Goal: Task Accomplishment & Management: Use online tool/utility

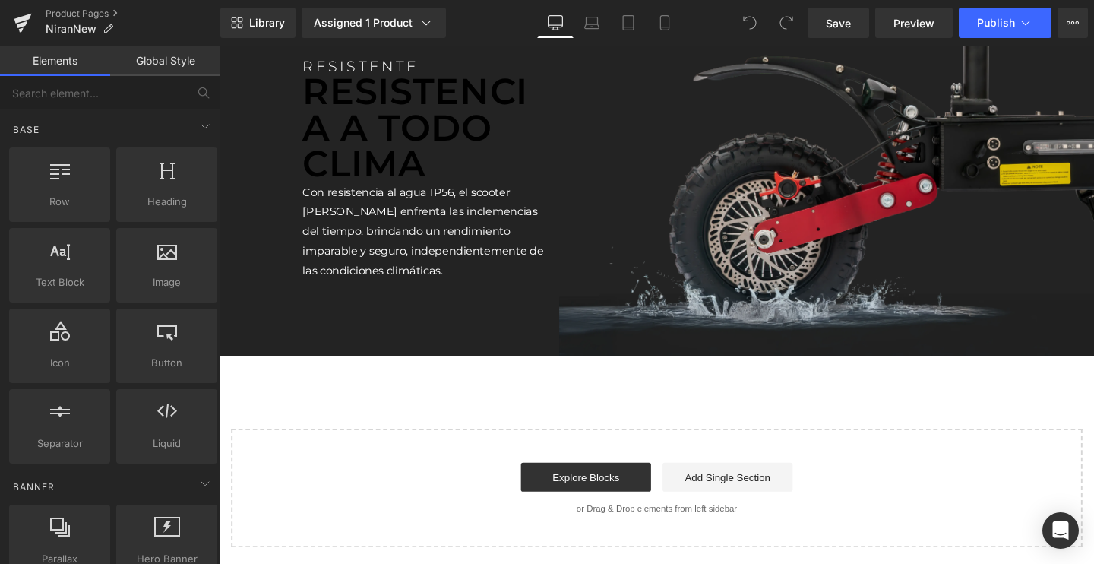
scroll to position [2949, 0]
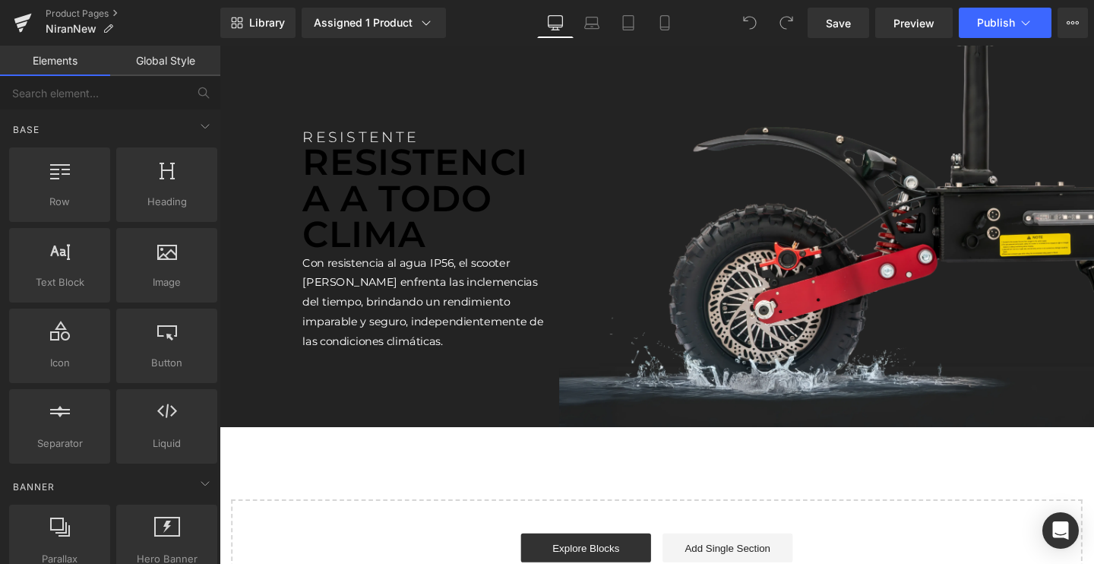
click at [372, 197] on p "RESISTENCIA A TODO CLIMA" at bounding box center [436, 207] width 258 height 114
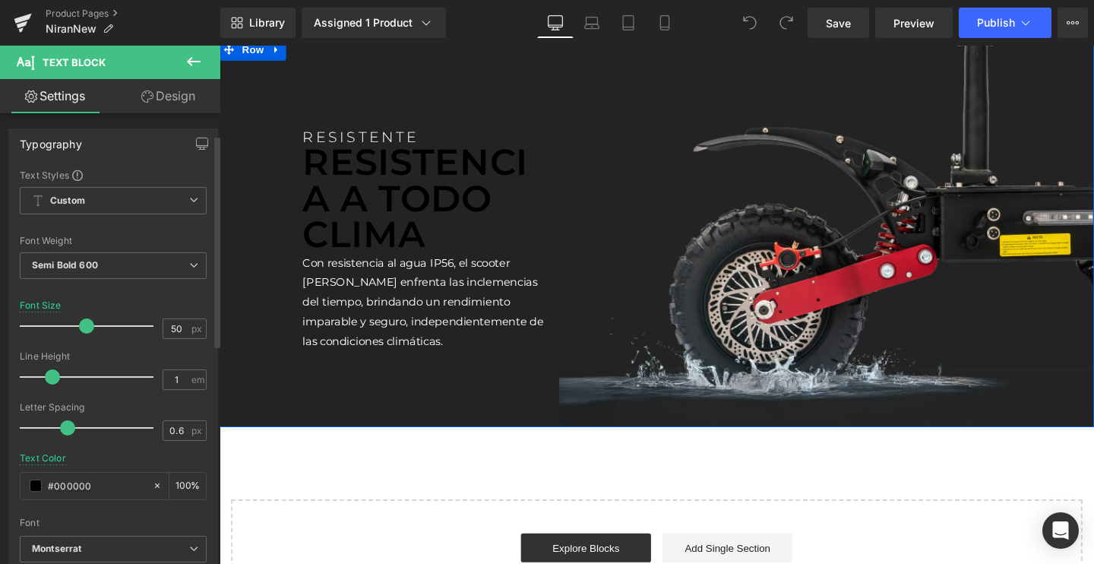
scroll to position [118, 0]
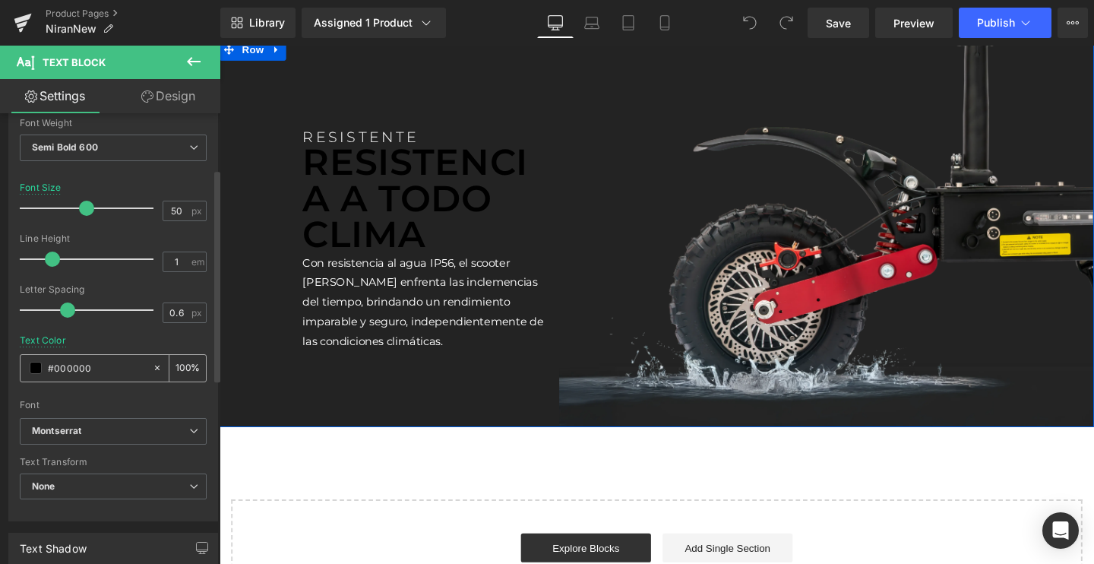
click at [36, 368] on span at bounding box center [36, 368] width 12 height 12
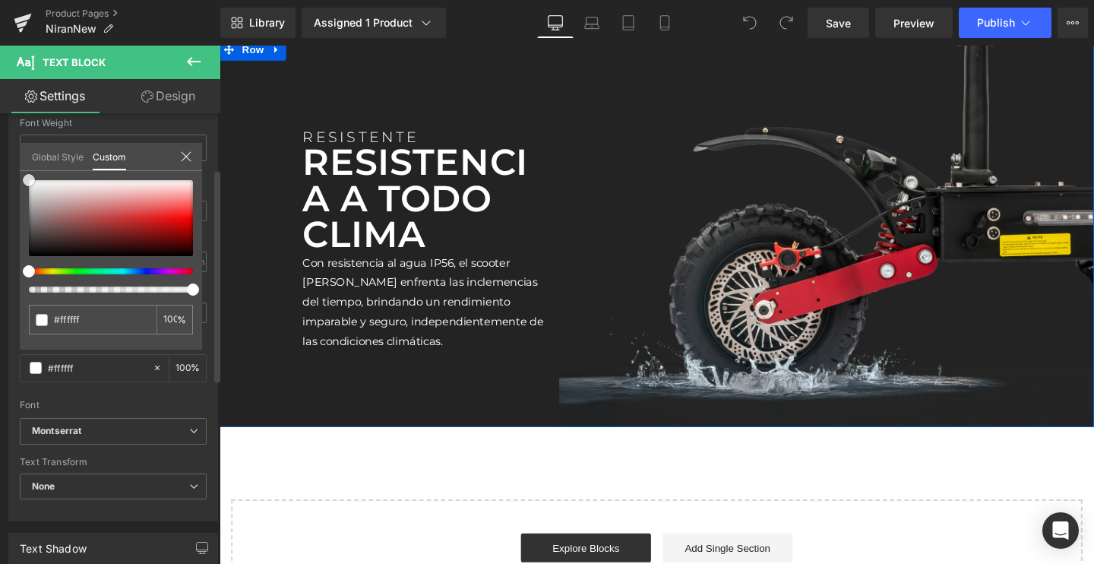
drag, startPoint x: 126, startPoint y: 215, endPoint x: 0, endPoint y: 129, distance: 152.6
click at [0, 129] on div "Typography Text Styles Custom Custom Setup Global Style Custom Setup Global Sty…" at bounding box center [113, 260] width 227 height 522
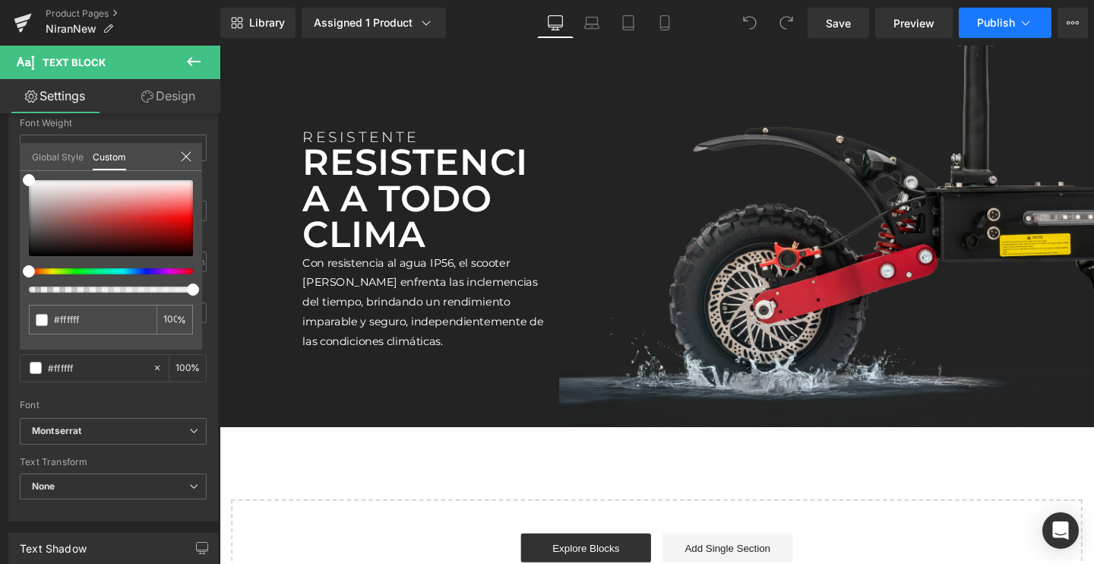
click at [1001, 17] on span "Publish" at bounding box center [996, 23] width 38 height 12
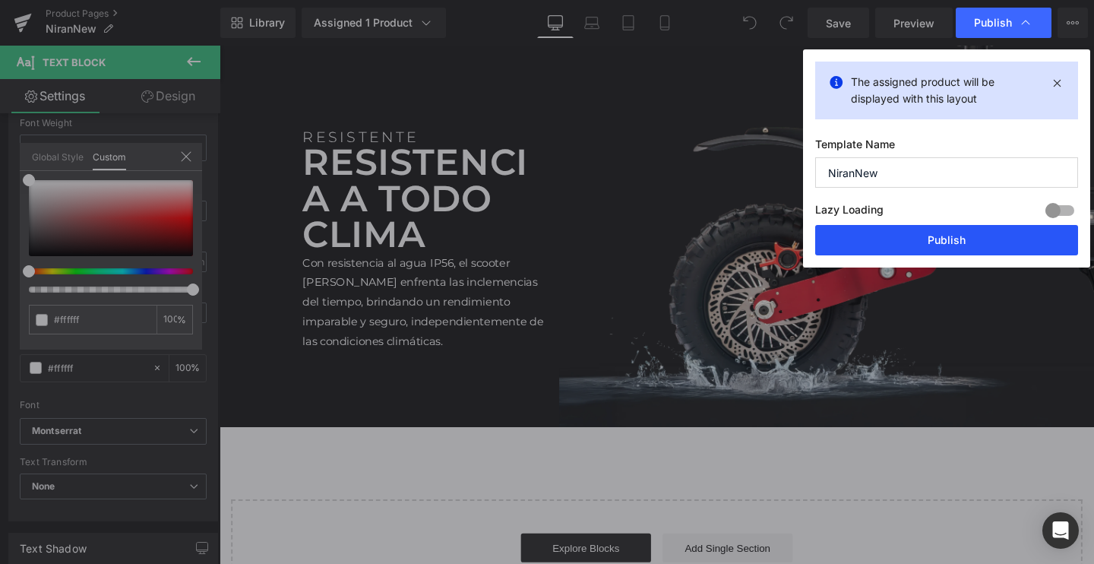
click at [916, 225] on button "Publish" at bounding box center [946, 240] width 263 height 30
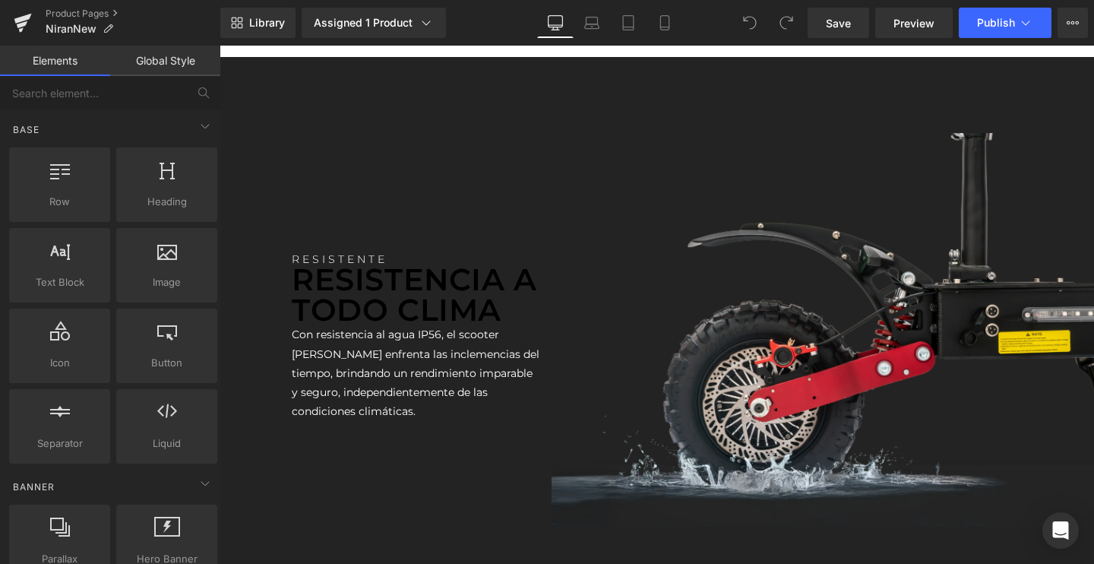
scroll to position [2713, 0]
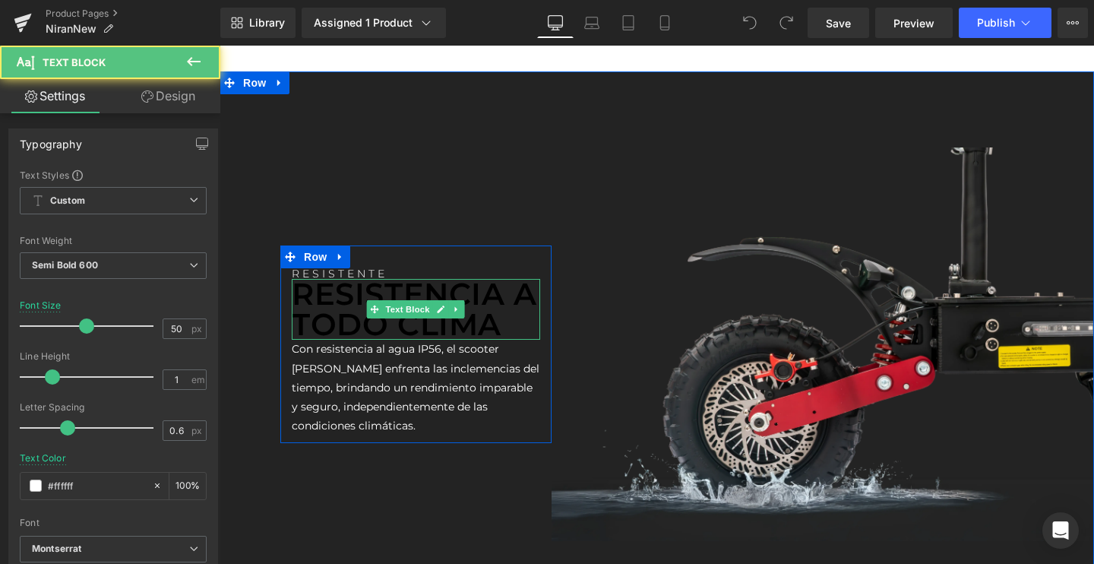
click at [367, 289] on p "RESISTENCIA A TODO CLIMA" at bounding box center [416, 309] width 248 height 61
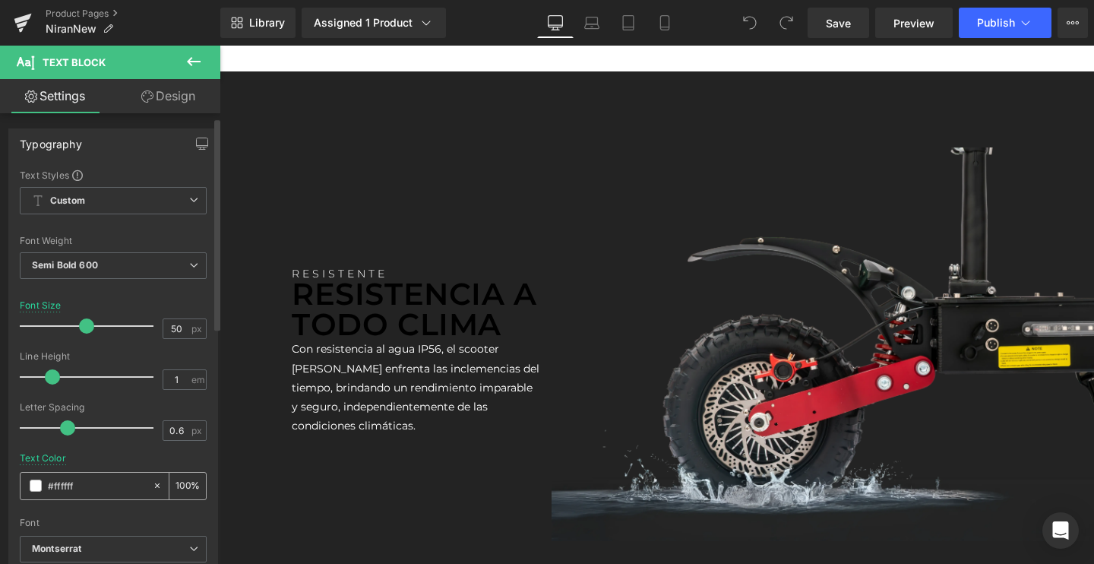
scroll to position [106, 0]
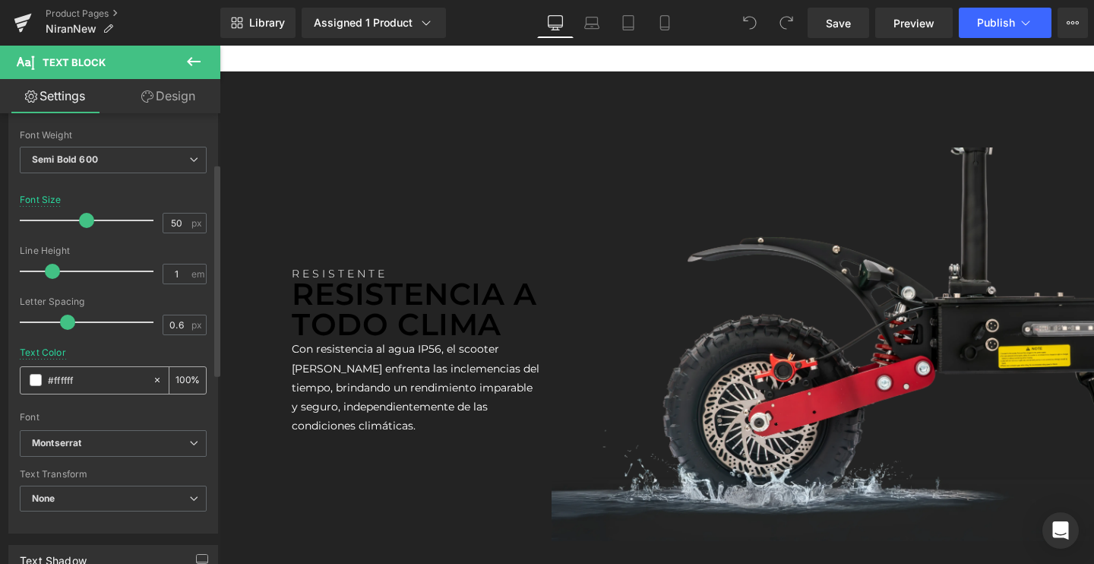
click at [35, 384] on span at bounding box center [36, 380] width 12 height 12
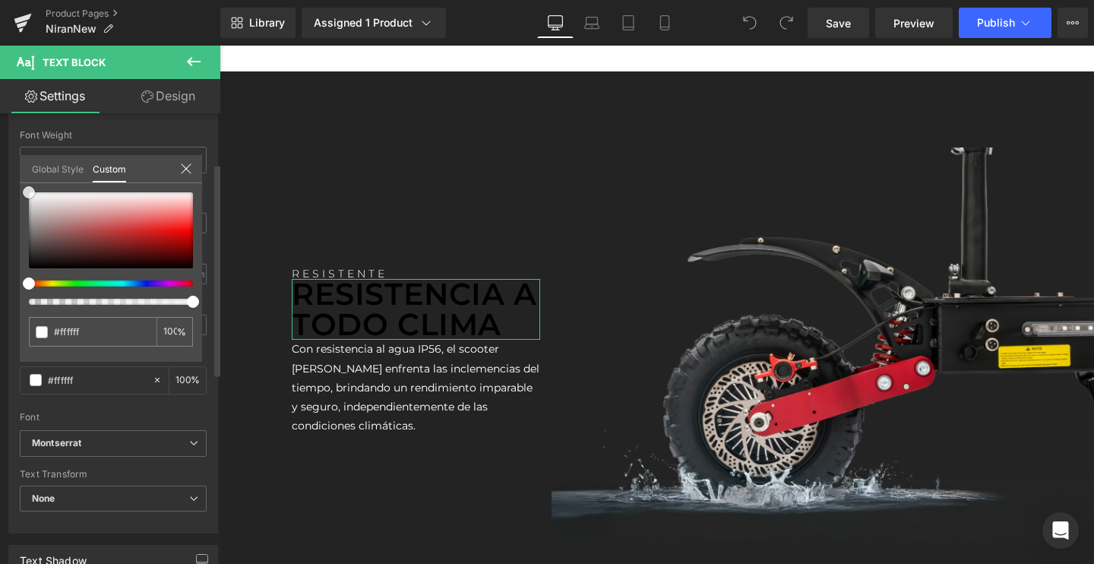
drag, startPoint x: 125, startPoint y: 220, endPoint x: 0, endPoint y: 147, distance: 145.0
click at [0, 147] on div "Typography Text Styles Custom Custom Setup Global Style Custom Setup Global Sty…" at bounding box center [113, 272] width 227 height 522
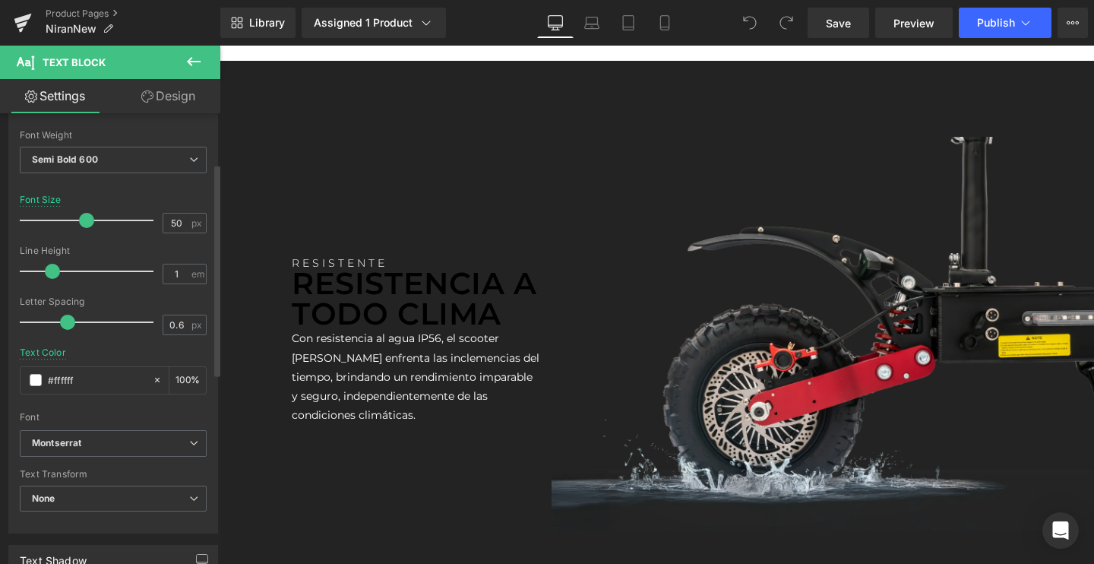
scroll to position [2787, 0]
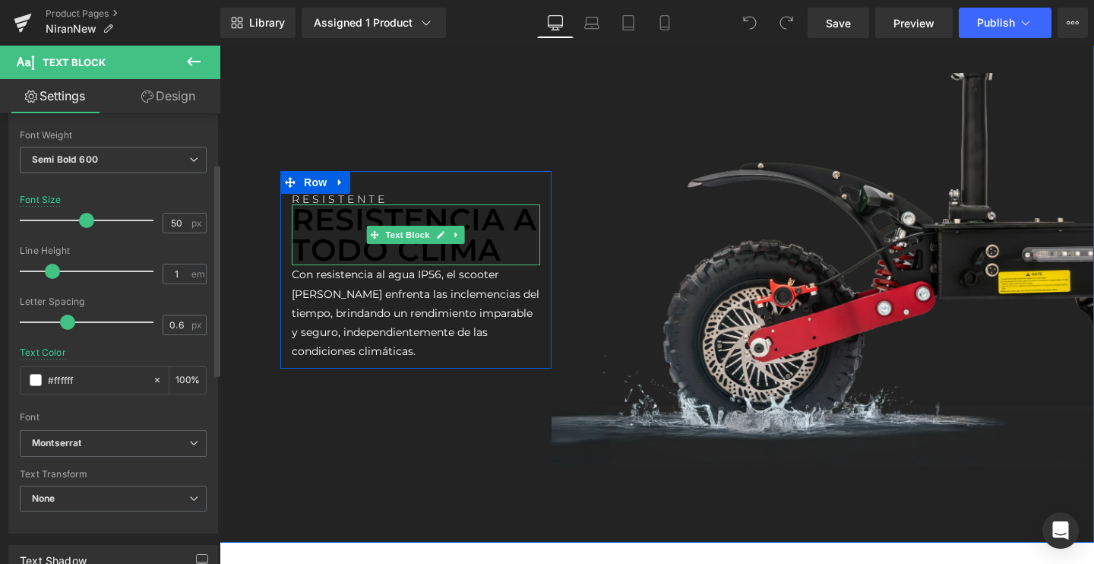
click at [367, 221] on p "RESISTENCIA A TODO CLIMA" at bounding box center [416, 234] width 248 height 61
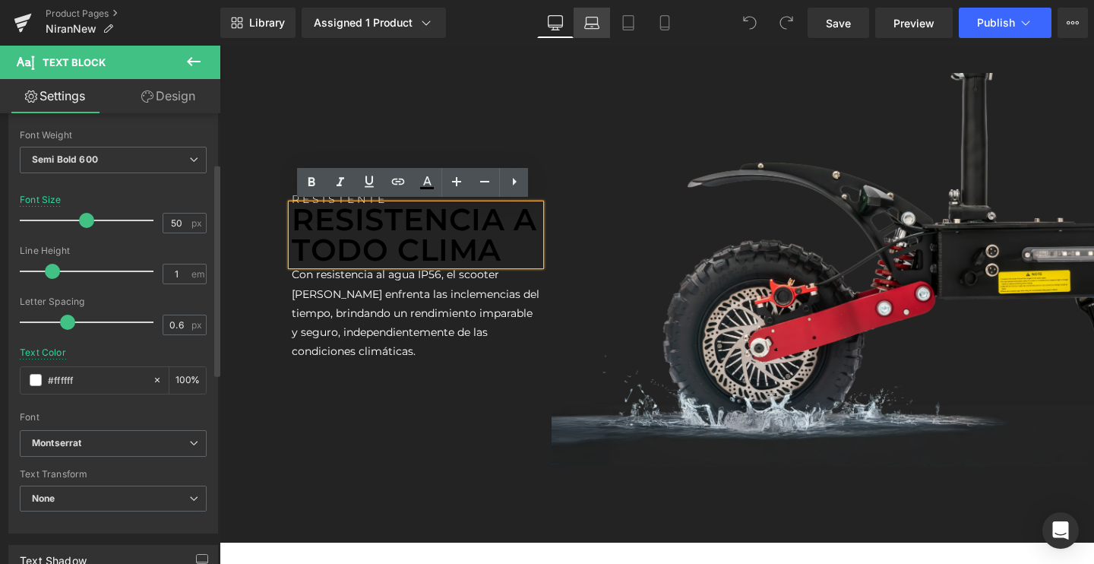
click at [593, 19] on icon at bounding box center [591, 22] width 15 height 15
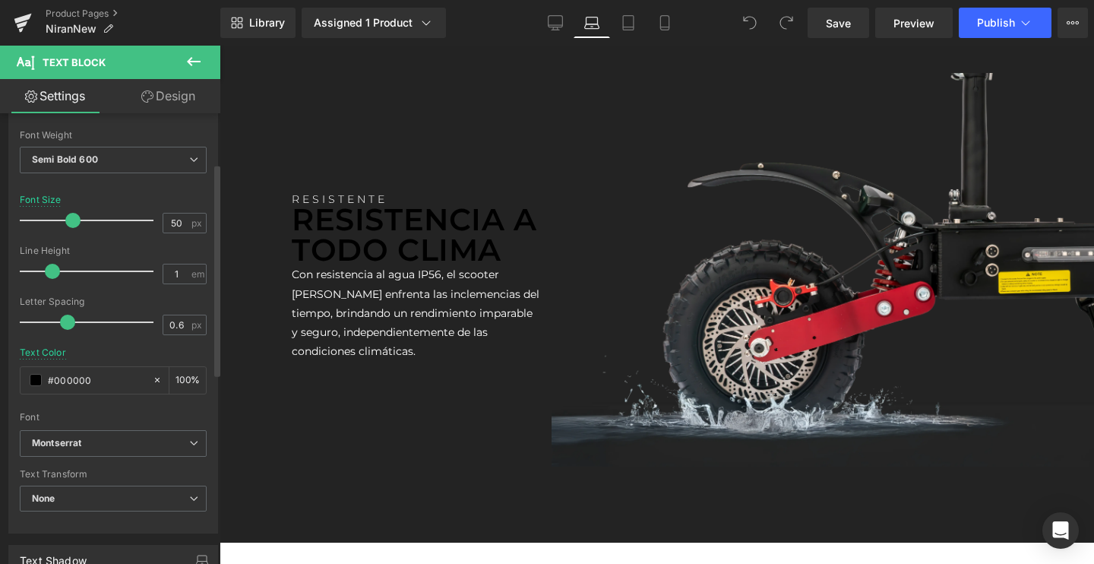
scroll to position [2769, 0]
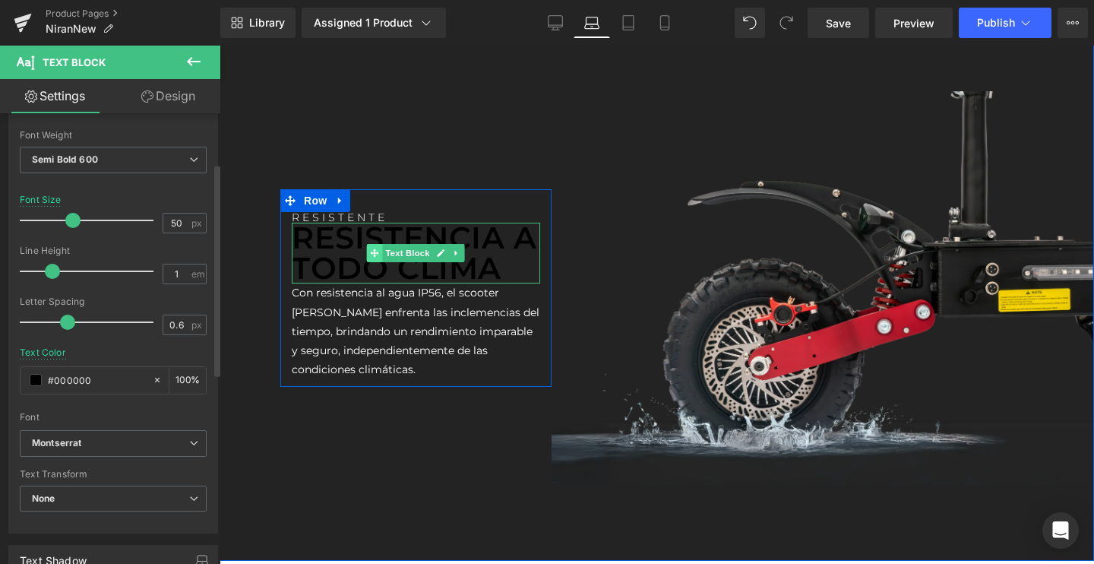
click at [375, 251] on icon at bounding box center [375, 253] width 8 height 8
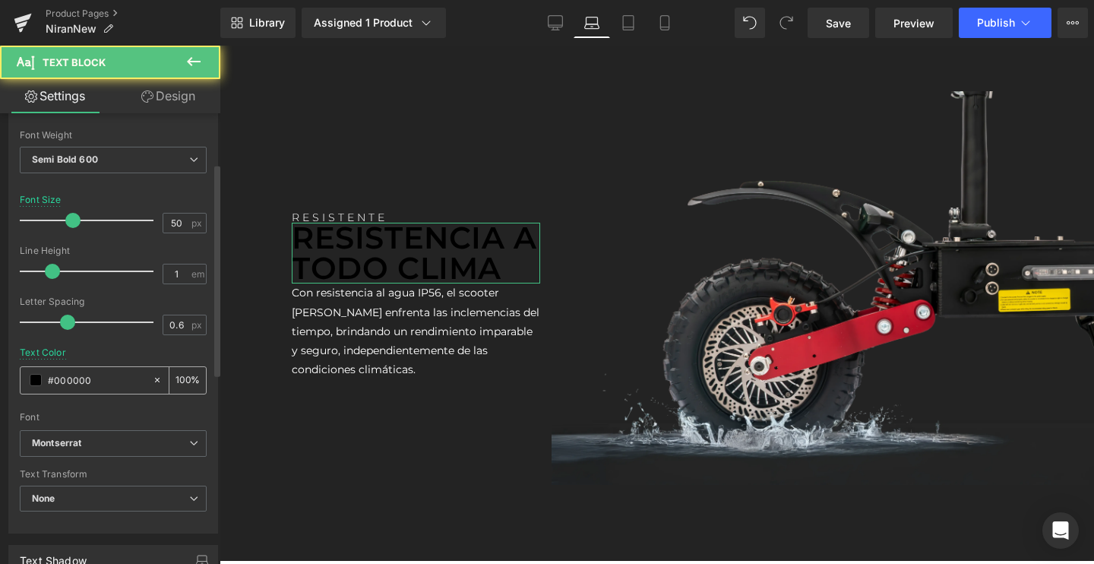
click at [31, 384] on span at bounding box center [36, 380] width 12 height 12
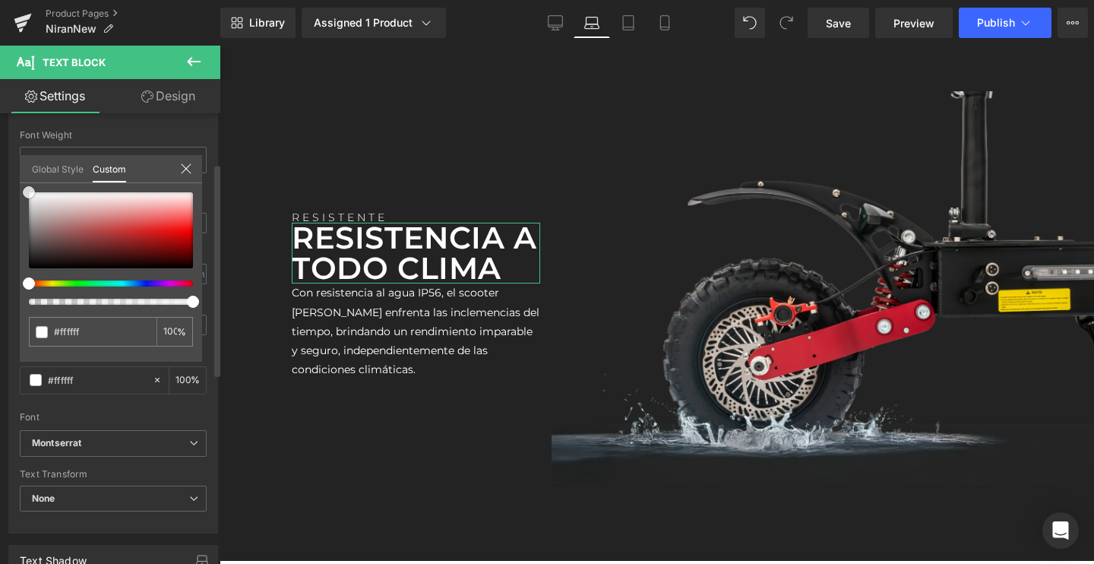
drag, startPoint x: 110, startPoint y: 239, endPoint x: 0, endPoint y: 132, distance: 153.7
click at [0, 132] on div "Typography Text Styles Custom Custom Setup Global Style Custom Setup Global Sty…" at bounding box center [113, 272] width 227 height 522
click at [990, 43] on div "Library Assigned 1 Product Product Preview NIRAN Manage assigned products Lapto…" at bounding box center [657, 23] width 874 height 46
click at [1000, 33] on button "Publish" at bounding box center [1005, 23] width 93 height 30
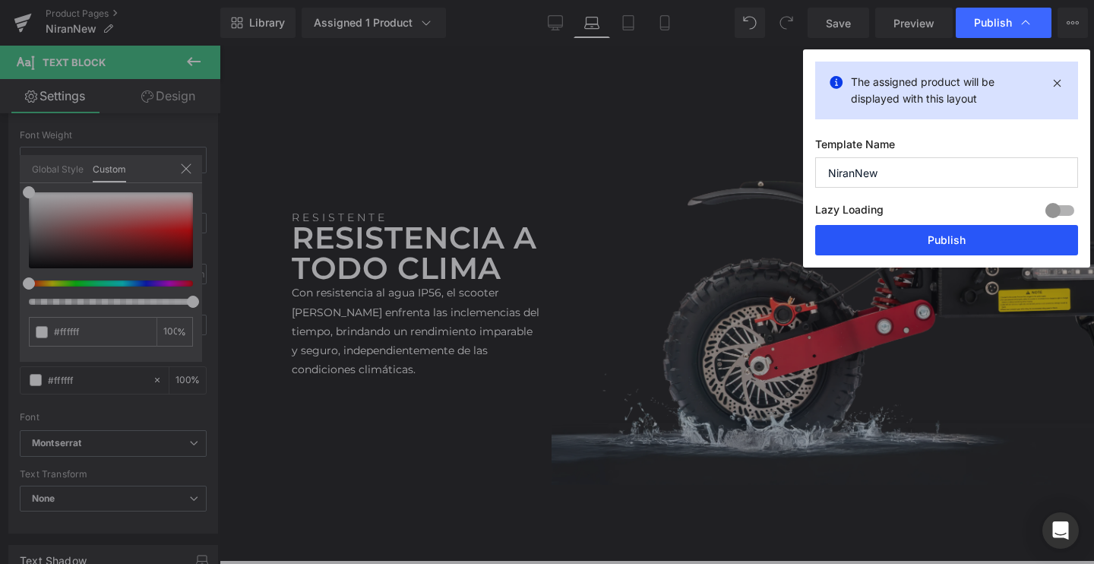
click at [895, 251] on button "Publish" at bounding box center [946, 240] width 263 height 30
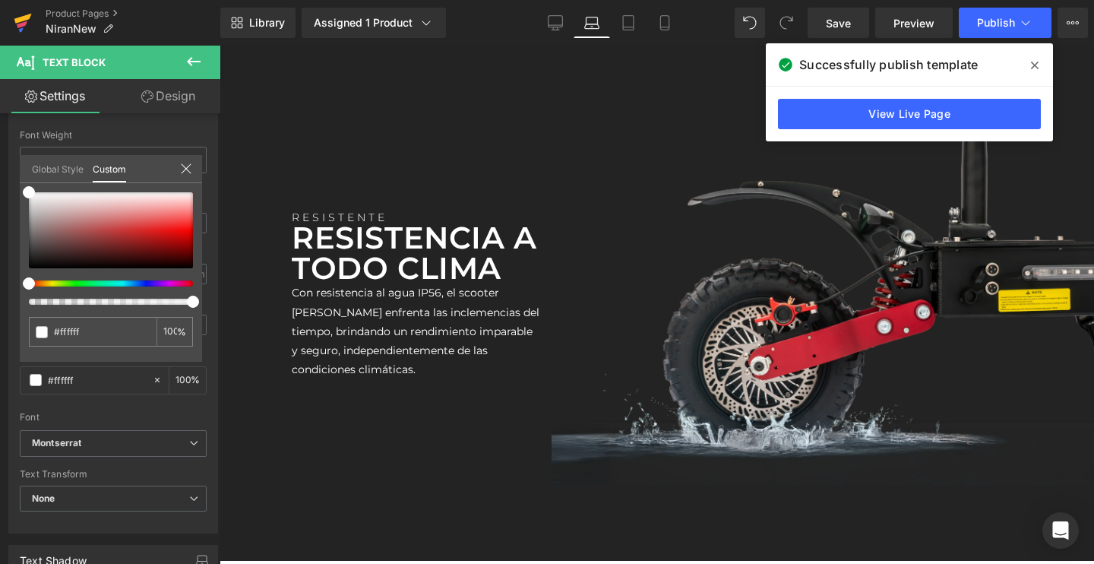
click at [21, 32] on icon at bounding box center [23, 23] width 18 height 38
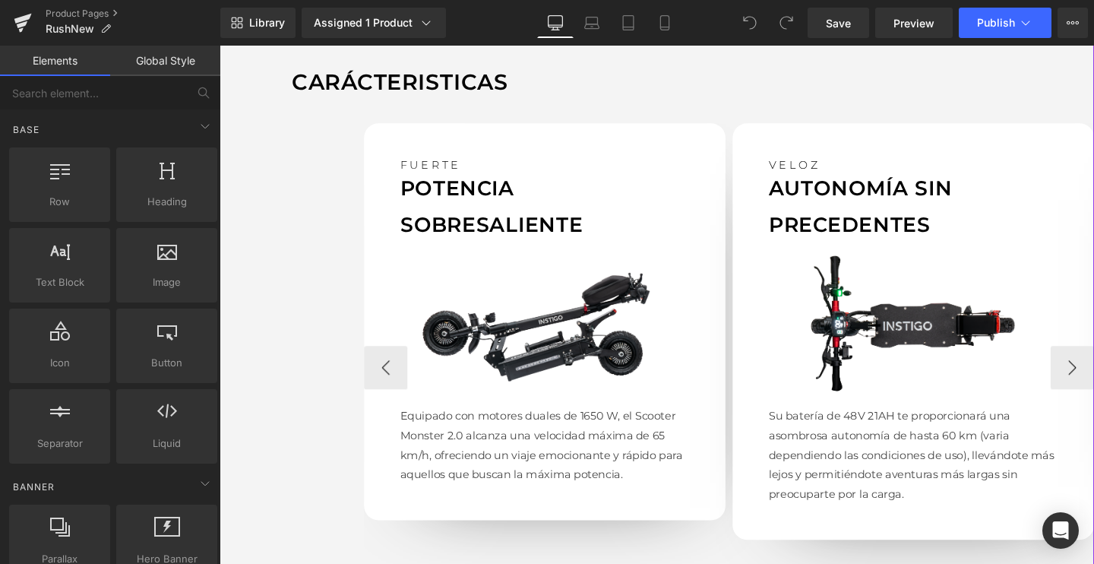
scroll to position [1299, 0]
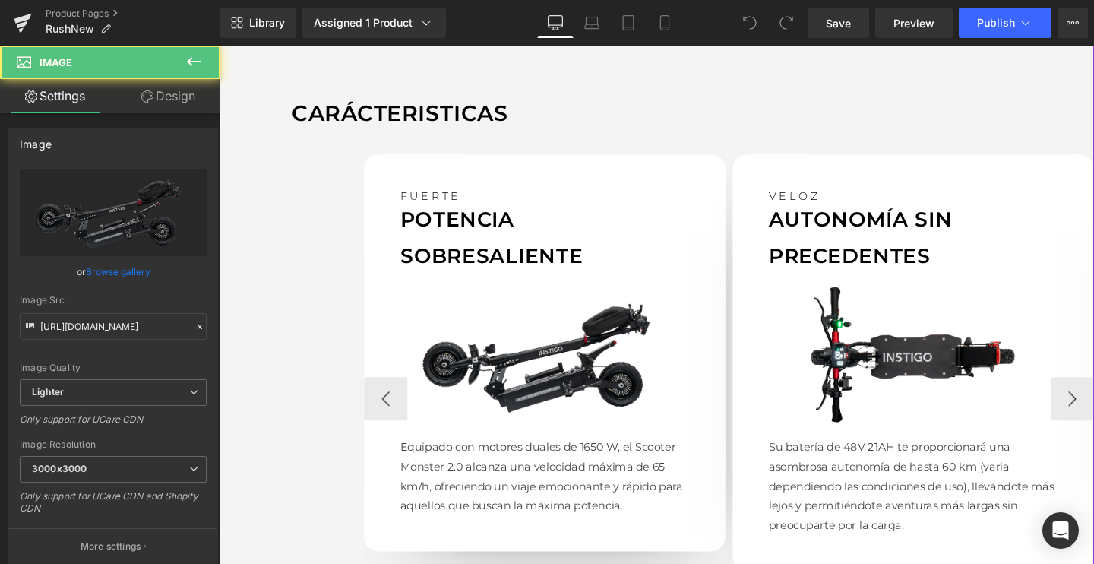
click at [565, 391] on img at bounding box center [561, 371] width 304 height 171
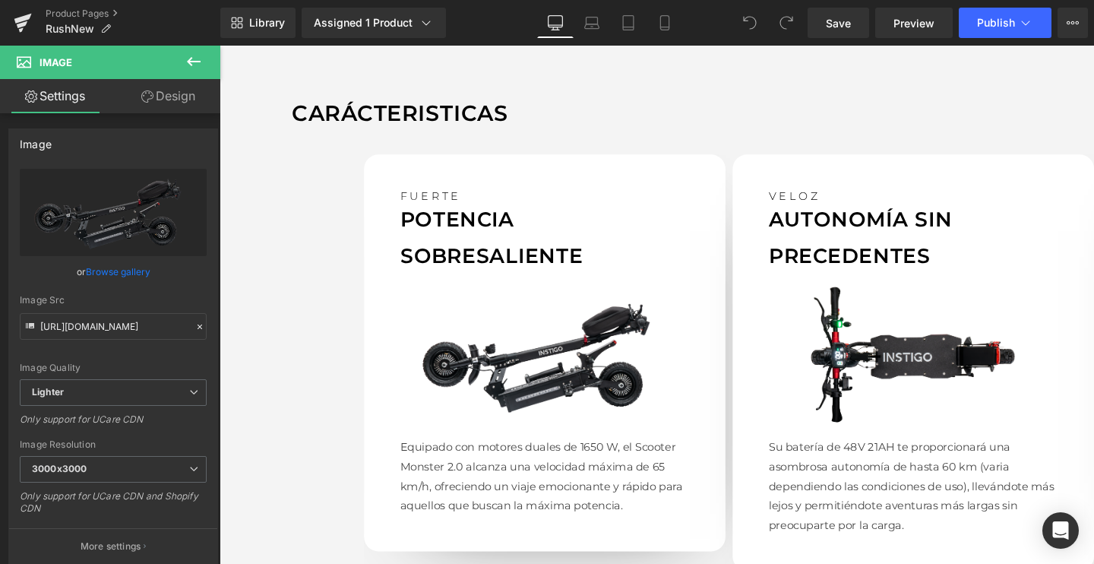
click at [553, 381] on img at bounding box center [561, 371] width 304 height 171
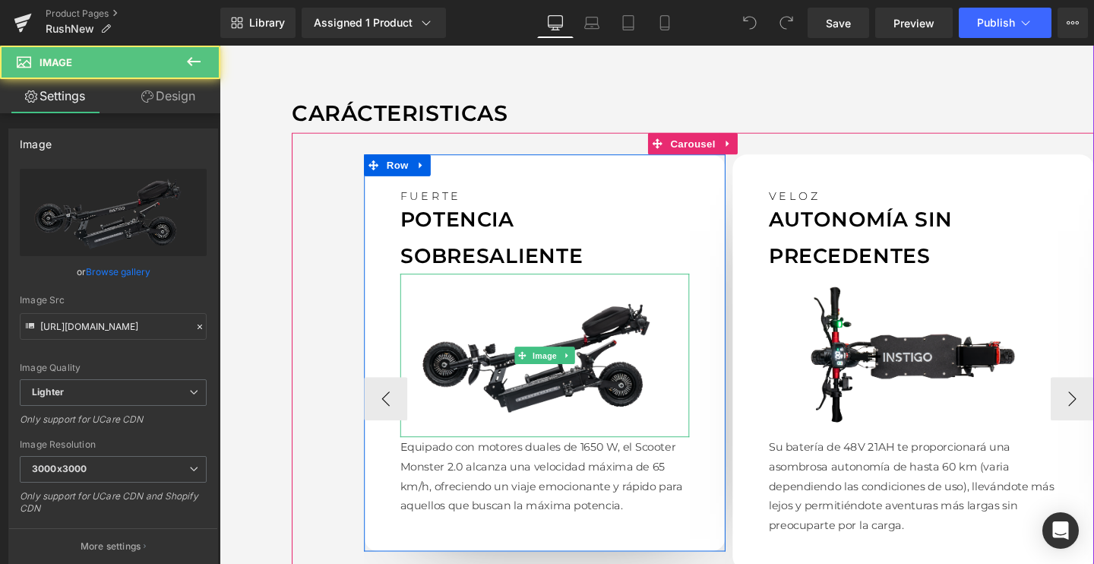
click at [552, 381] on img at bounding box center [561, 371] width 304 height 171
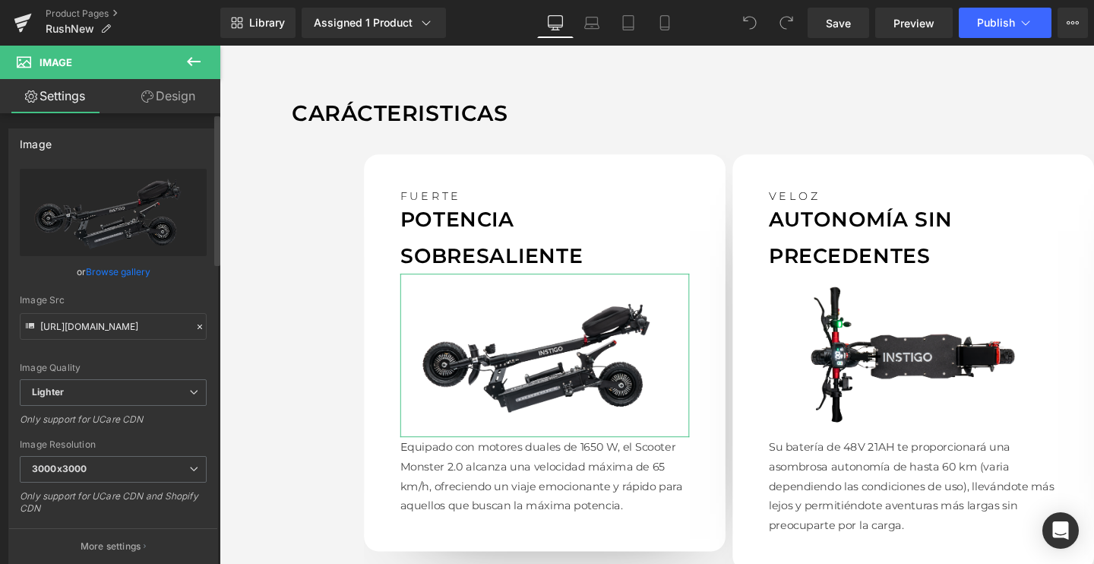
click at [109, 264] on link "Browse gallery" at bounding box center [118, 271] width 65 height 27
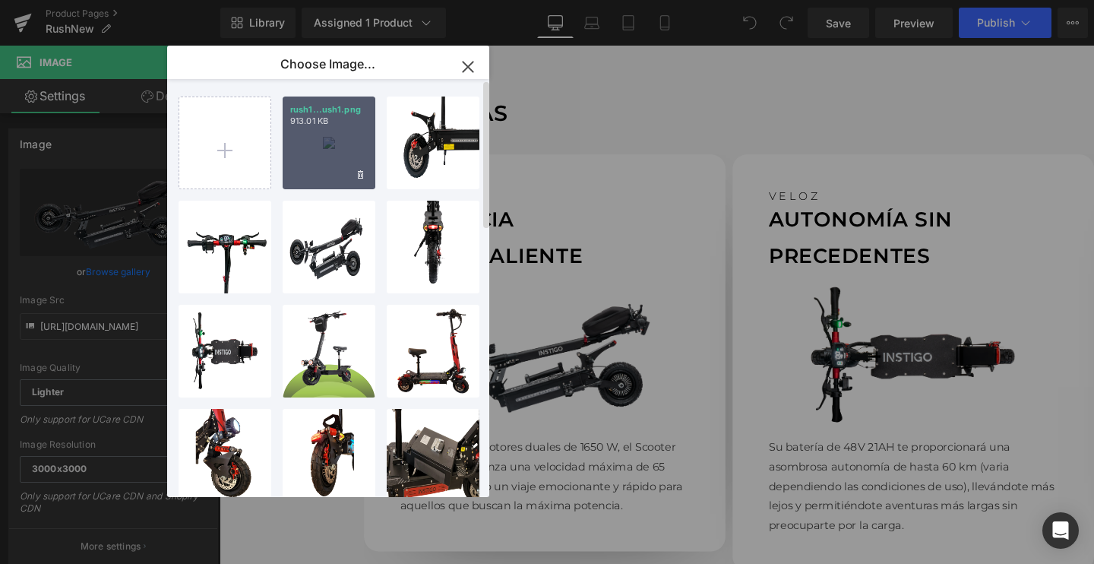
click at [334, 157] on div "rush1...ush1.png 913.01 KB" at bounding box center [329, 142] width 93 height 93
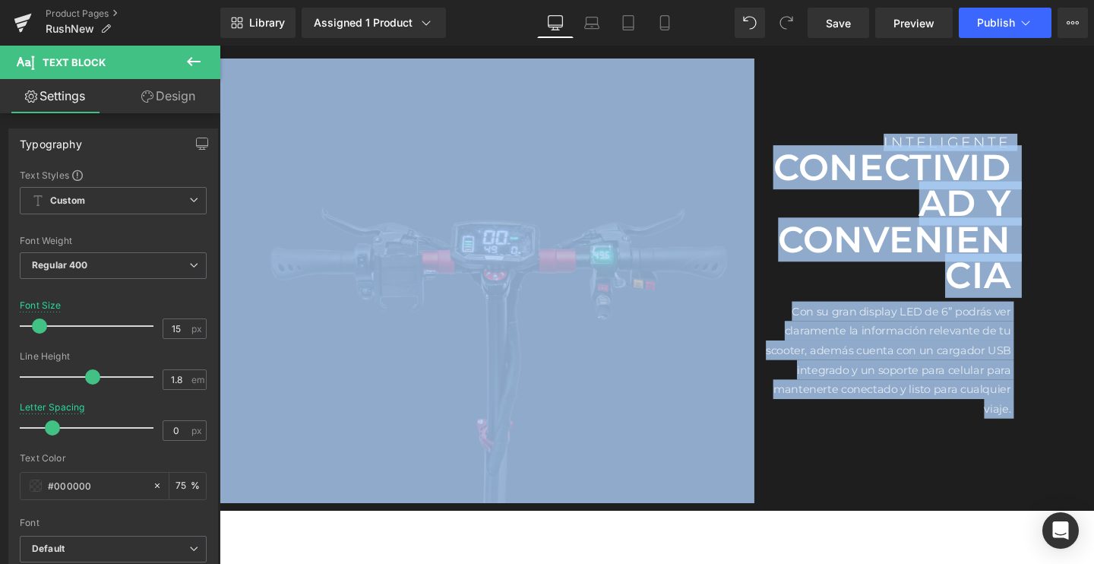
drag, startPoint x: 258, startPoint y: 466, endPoint x: -219, endPoint y: 608, distance: 496.9
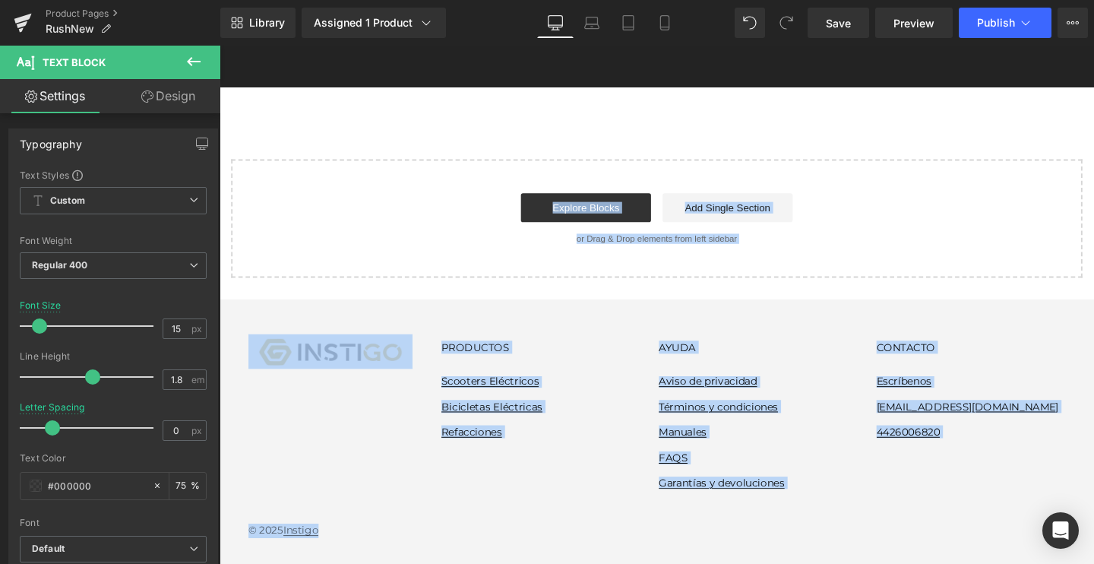
scroll to position [27, 0]
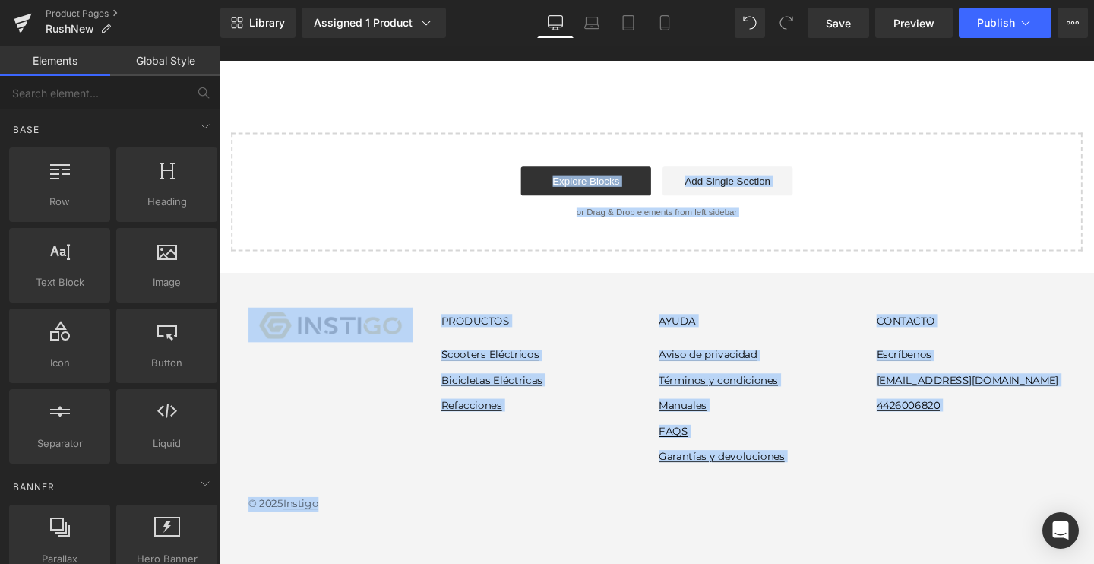
click at [651, 441] on div "PRODUCTOS PRODUCTOS Scooters Eléctricos Bicicletas Eléctricas Refacciones AYUDA…" at bounding box center [679, 403] width 859 height 163
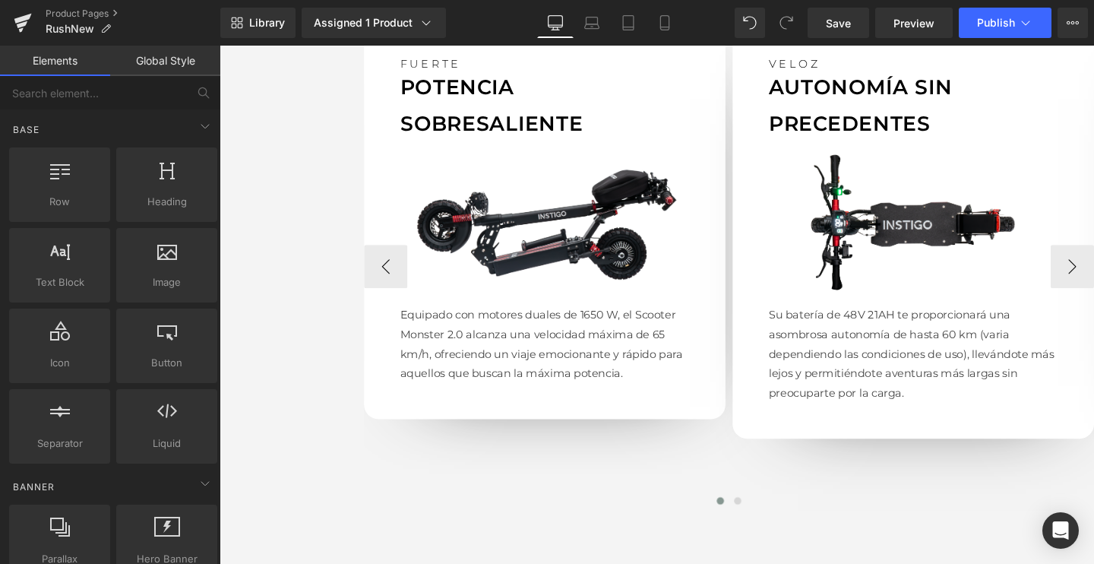
scroll to position [1414, 0]
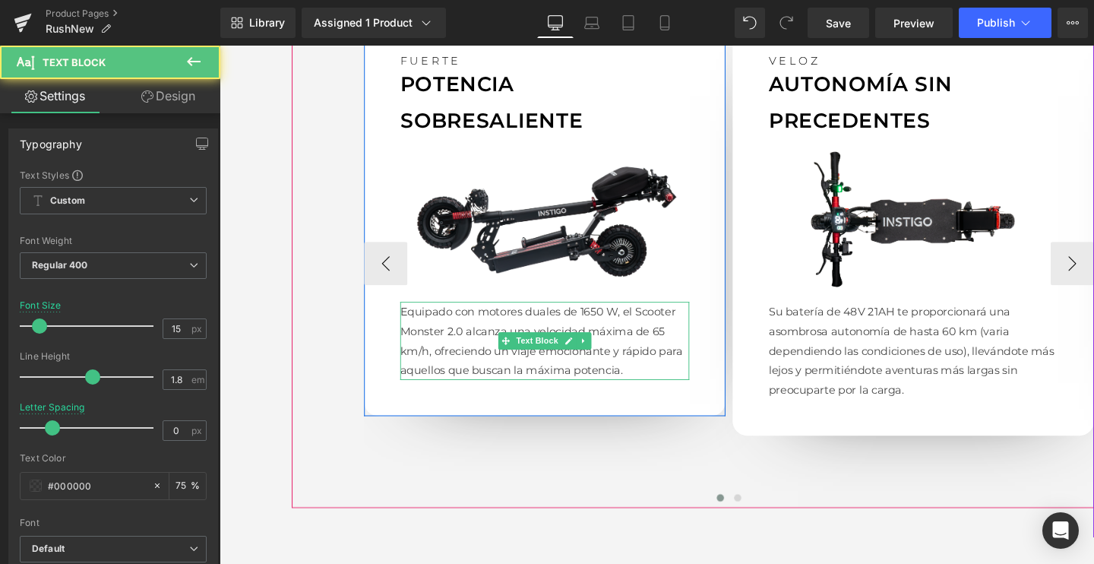
click at [516, 382] on p "Equipado con motores duales de 1650 W, el Scooter Monster 2.0 alcanza una veloc…" at bounding box center [561, 357] width 304 height 82
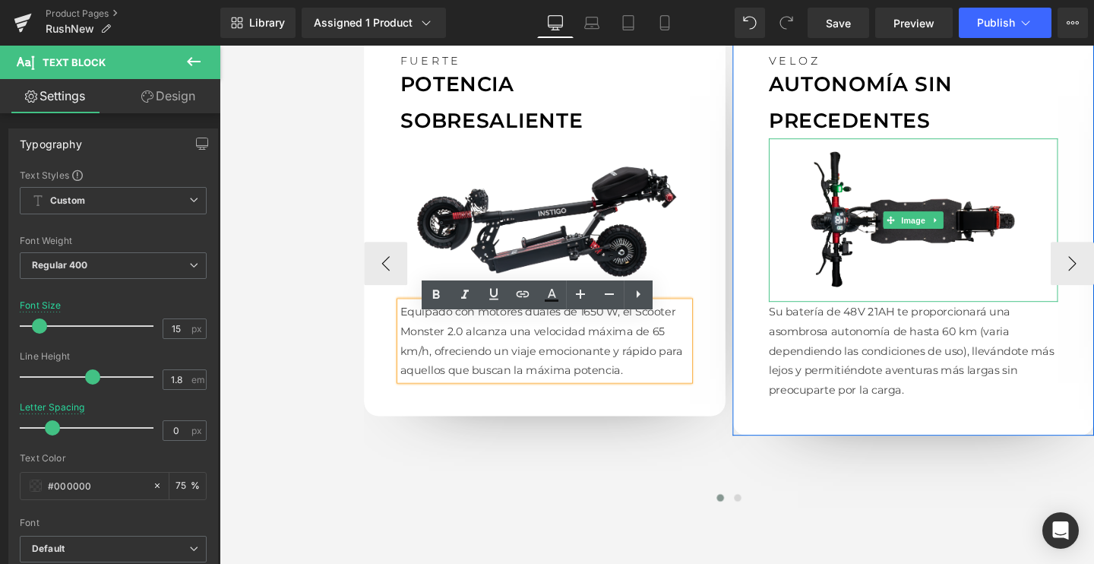
scroll to position [1359, 0]
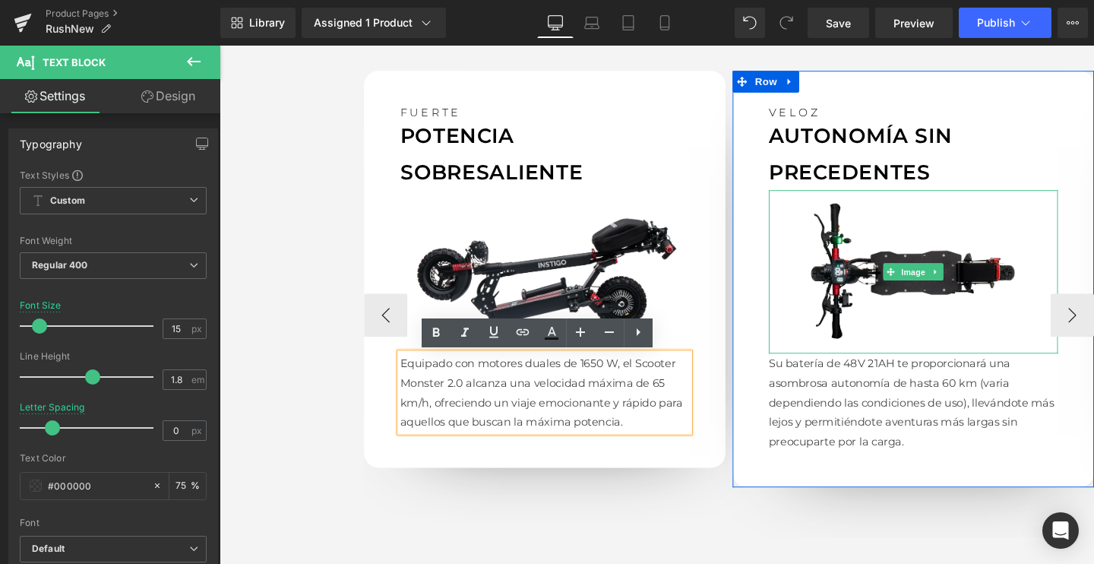
click at [893, 294] on img at bounding box center [949, 284] width 304 height 171
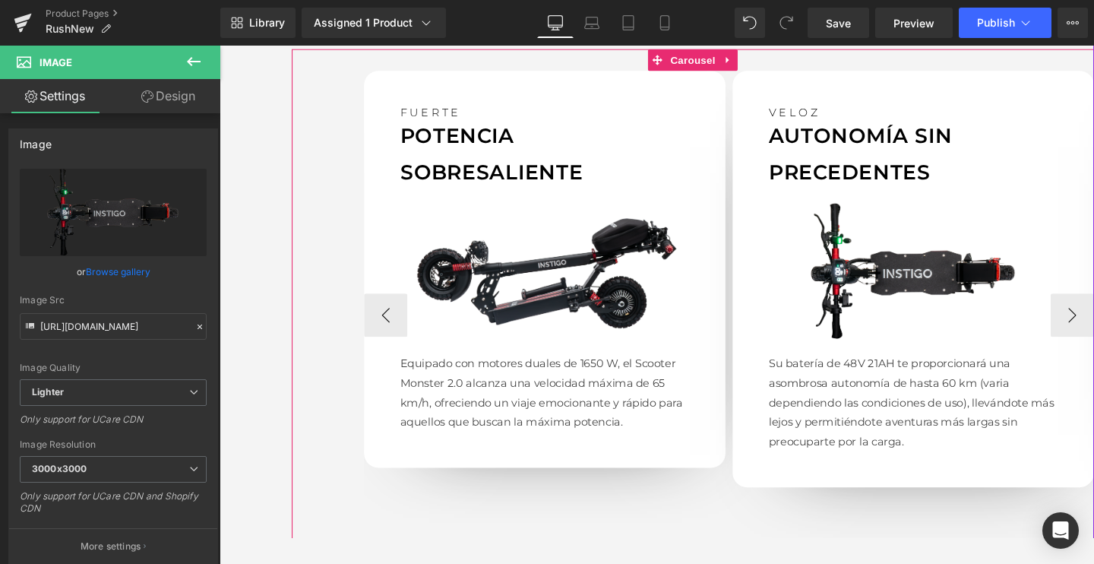
click at [917, 283] on span at bounding box center [925, 285] width 16 height 18
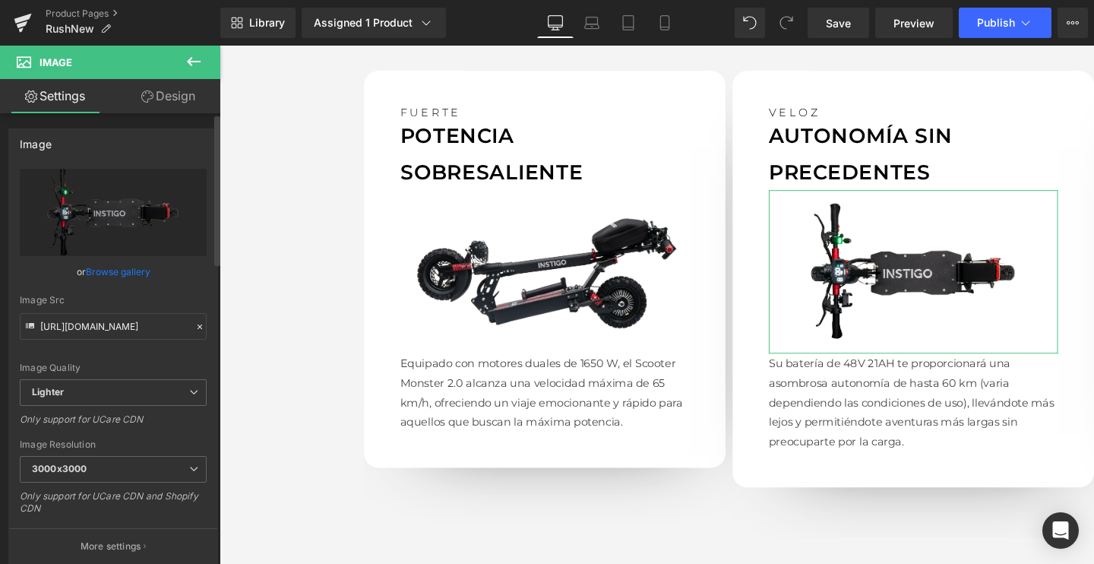
click at [121, 272] on link "Browse gallery" at bounding box center [118, 271] width 65 height 27
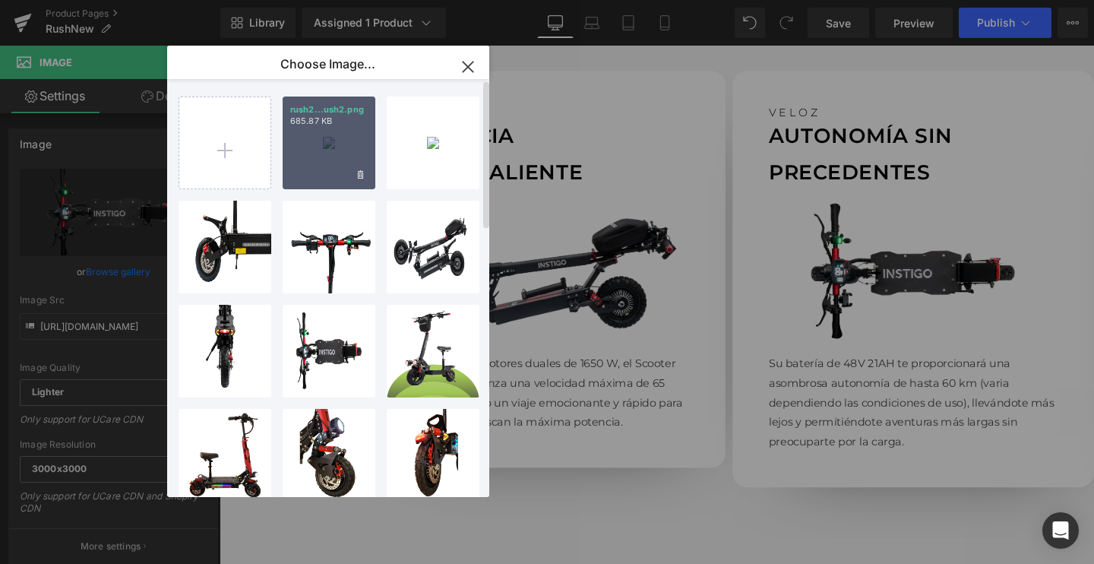
click at [328, 141] on div "rush2...ush2.png 685.87 KB" at bounding box center [329, 142] width 93 height 93
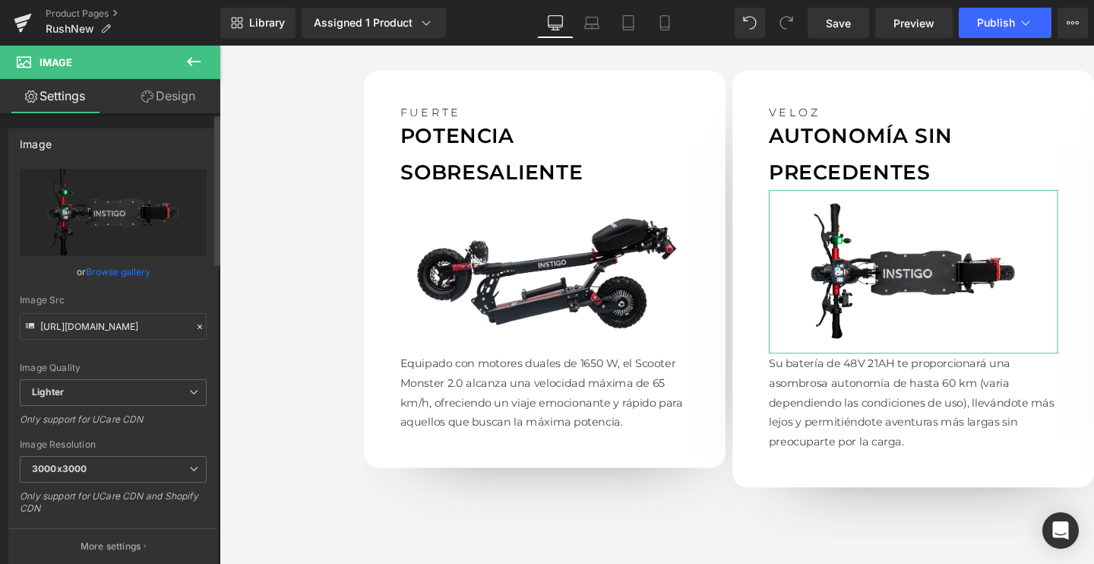
click at [116, 271] on link "Browse gallery" at bounding box center [118, 271] width 65 height 27
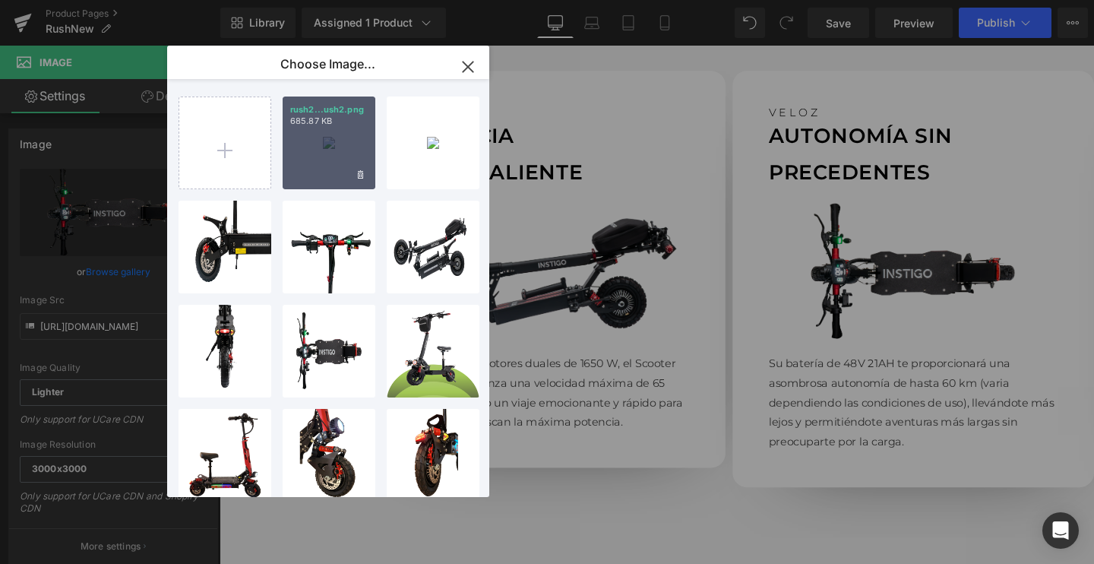
click at [316, 131] on div "rush2...ush2.png 685.87 KB" at bounding box center [329, 142] width 93 height 93
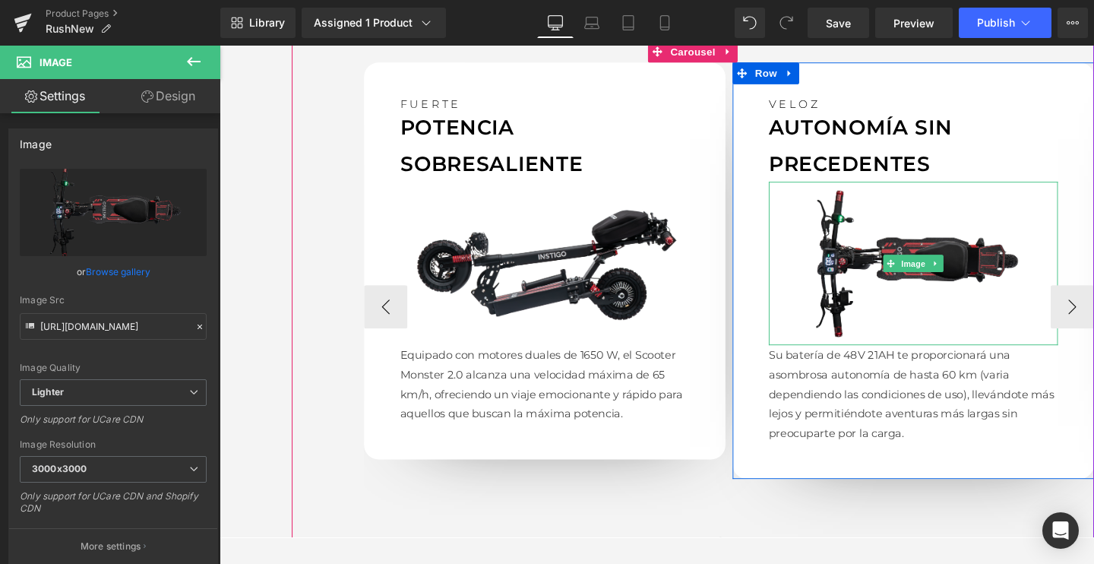
scroll to position [1374, 0]
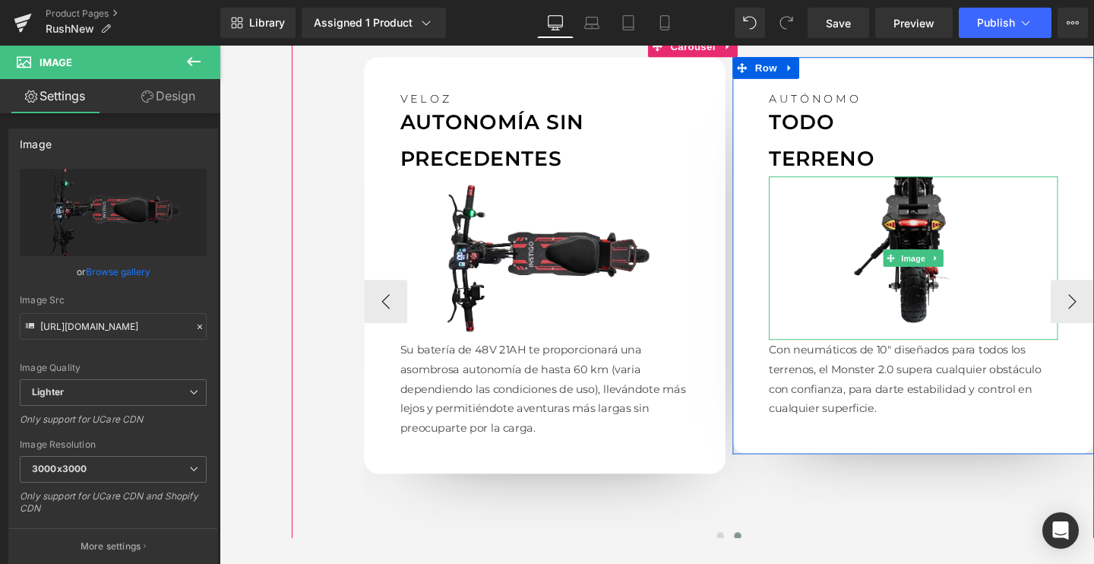
click at [968, 255] on img at bounding box center [949, 270] width 304 height 171
click at [946, 258] on img at bounding box center [949, 270] width 304 height 171
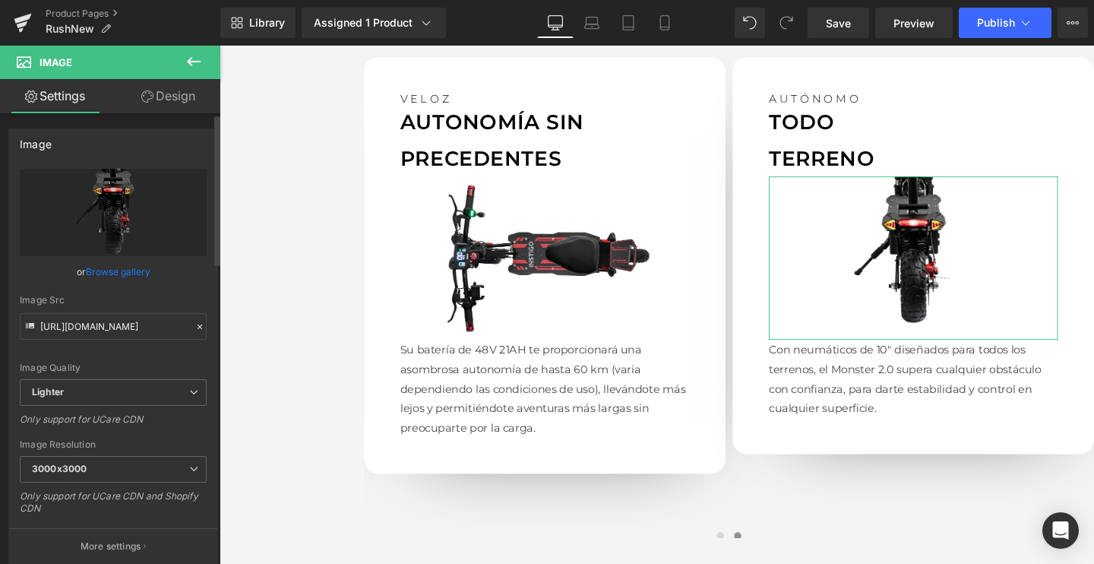
click at [104, 280] on link "Browse gallery" at bounding box center [118, 271] width 65 height 27
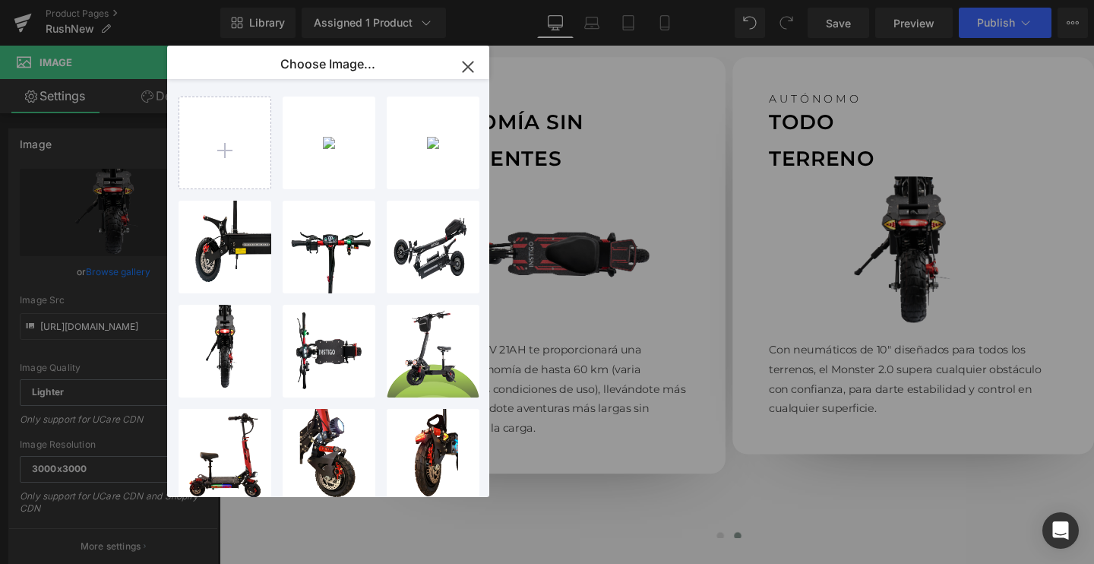
type input "C:\fakepath\rush3.png"
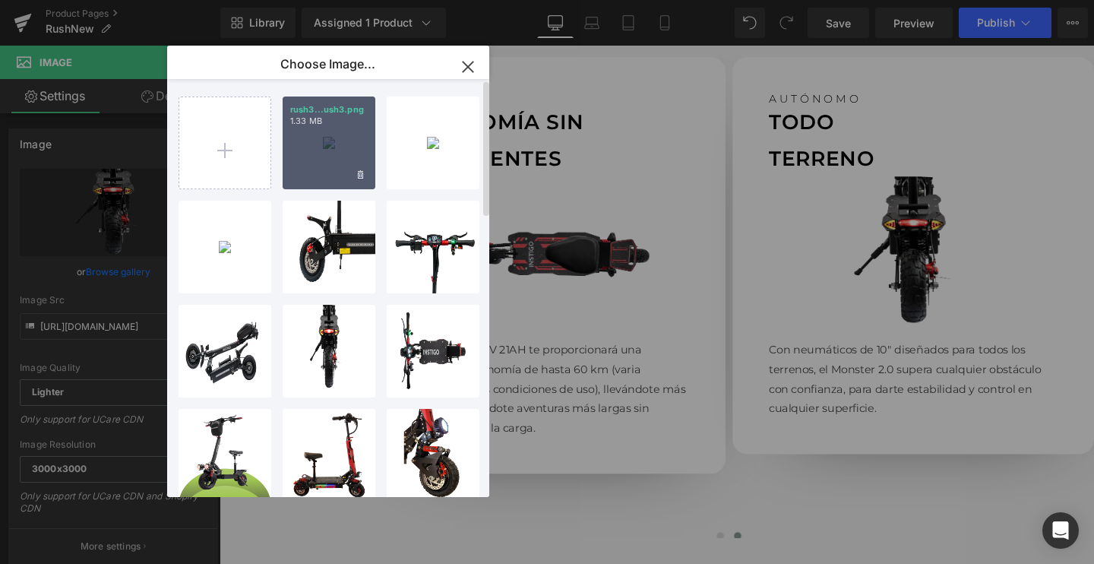
click at [328, 141] on div "rush3...ush3.png 1.33 MB" at bounding box center [329, 142] width 93 height 93
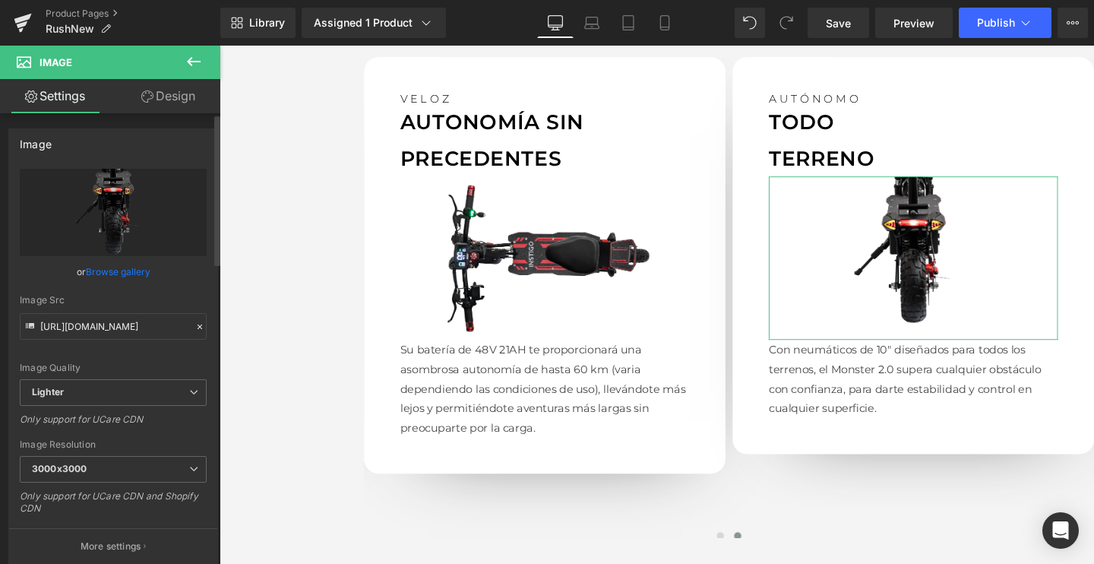
click at [112, 267] on link "Browse gallery" at bounding box center [118, 271] width 65 height 27
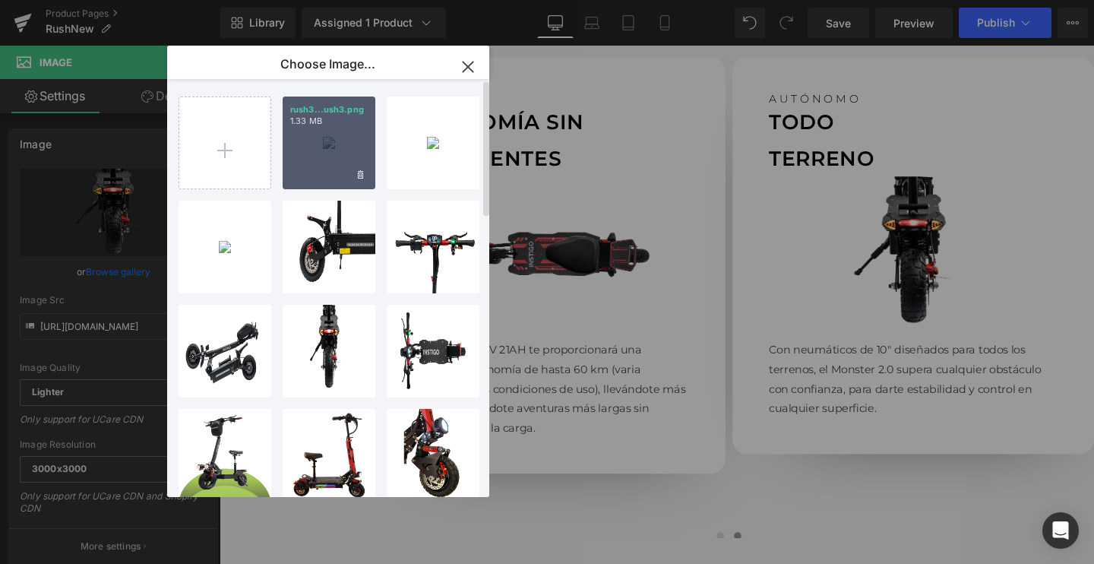
click at [306, 144] on div "rush3...ush3.png 1.33 MB" at bounding box center [329, 142] width 93 height 93
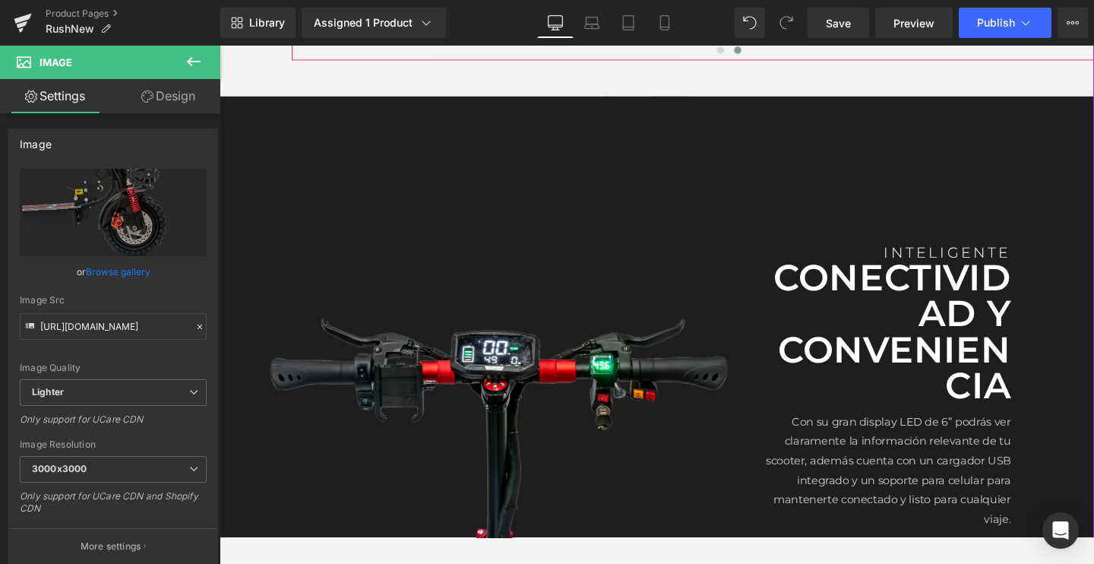
scroll to position [1933, 0]
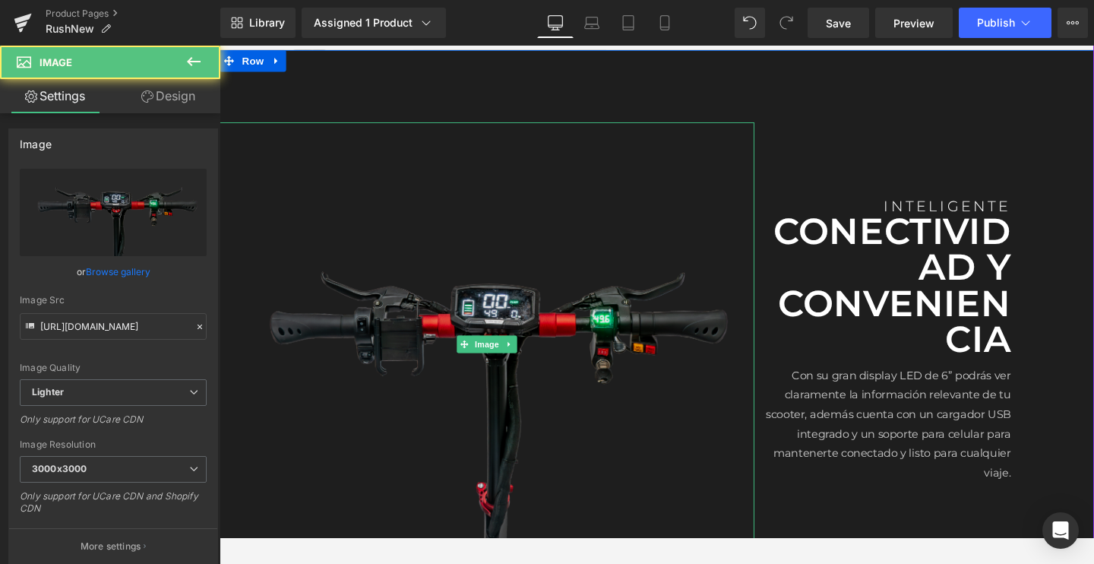
click at [599, 384] on img at bounding box center [501, 361] width 562 height 467
